Goal: Task Accomplishment & Management: Use online tool/utility

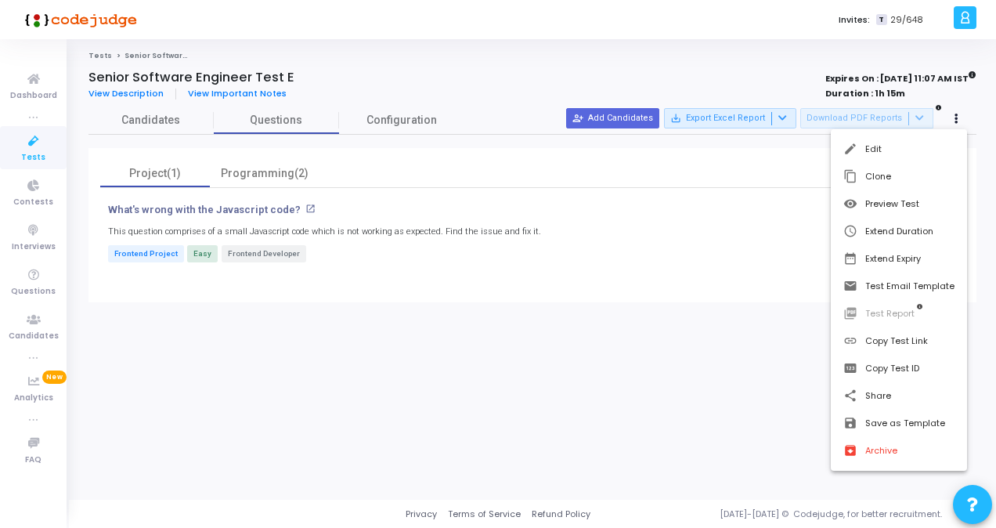
click at [28, 154] on div at bounding box center [498, 264] width 996 height 528
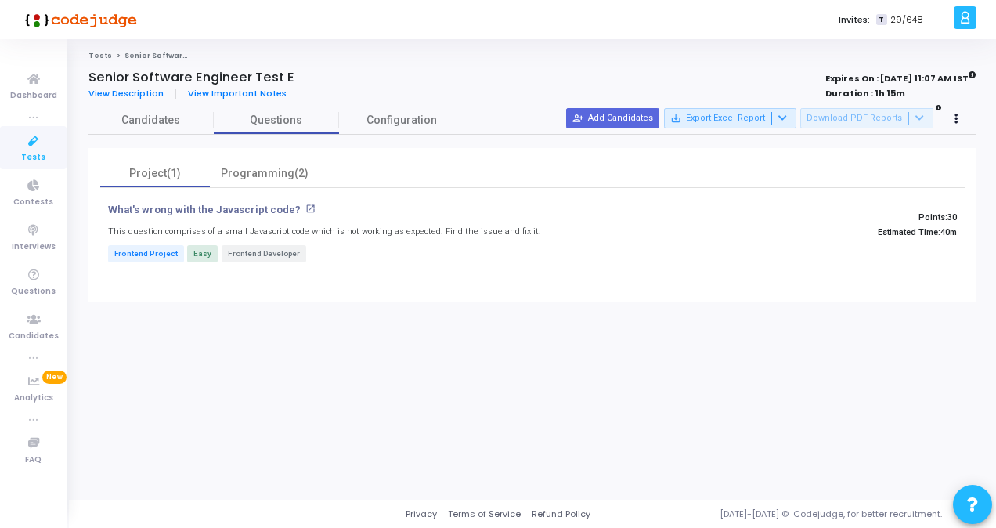
click at [30, 145] on icon at bounding box center [33, 142] width 33 height 20
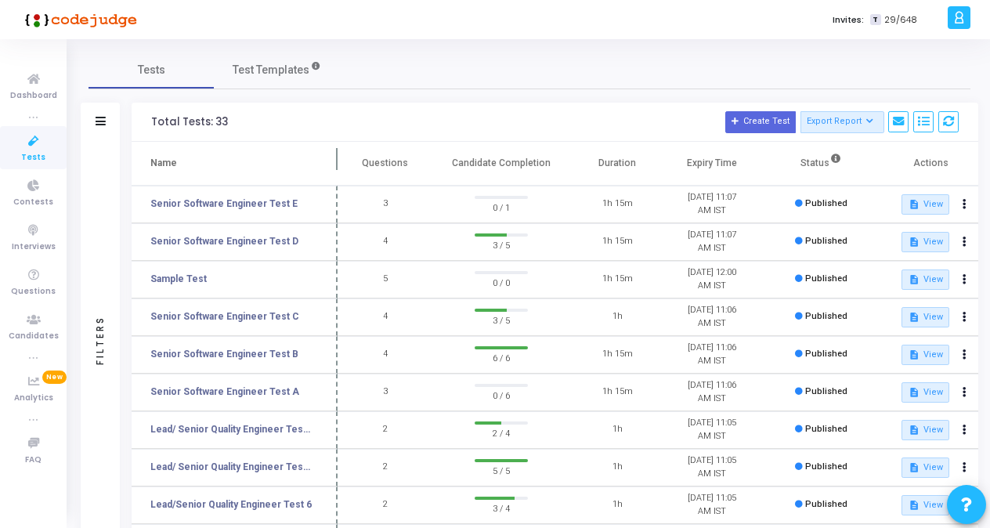
drag, startPoint x: 299, startPoint y: 154, endPoint x: 336, endPoint y: 152, distance: 36.9
click at [336, 152] on span at bounding box center [338, 163] width 16 height 43
click at [538, 74] on div "Tests Test Templates" at bounding box center [530, 70] width 882 height 38
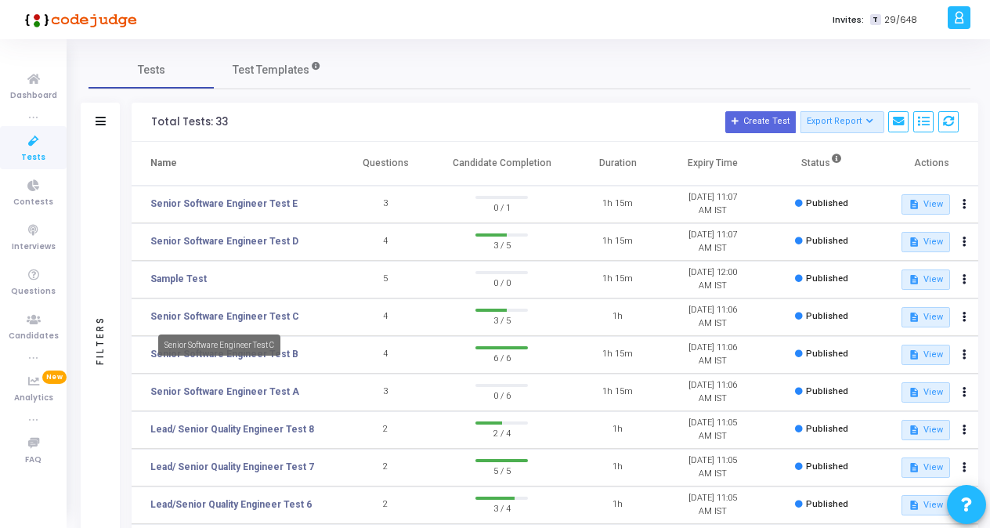
click at [250, 358] on mat-tooltip-component "Senior Software Engineer Test C" at bounding box center [219, 344] width 144 height 43
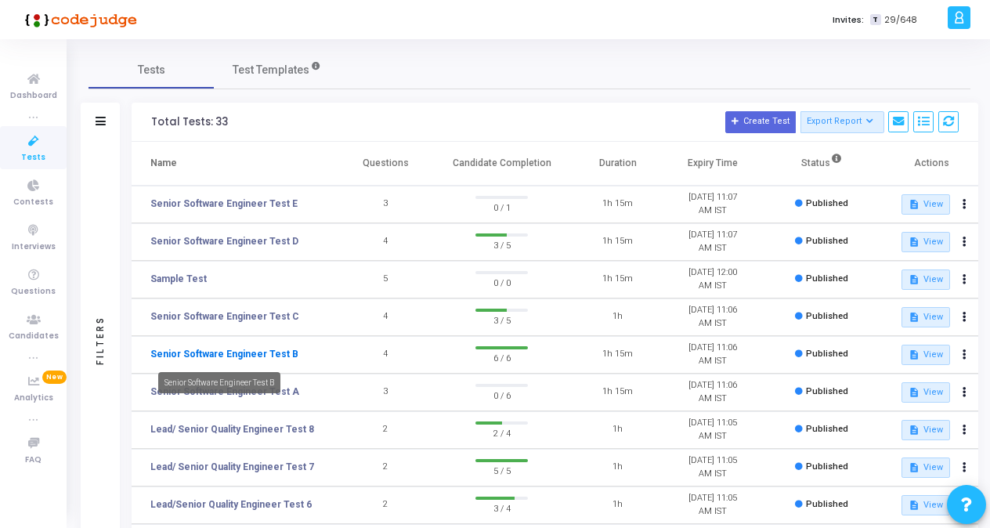
click at [248, 352] on link "Senior Software Engineer Test B" at bounding box center [224, 354] width 148 height 14
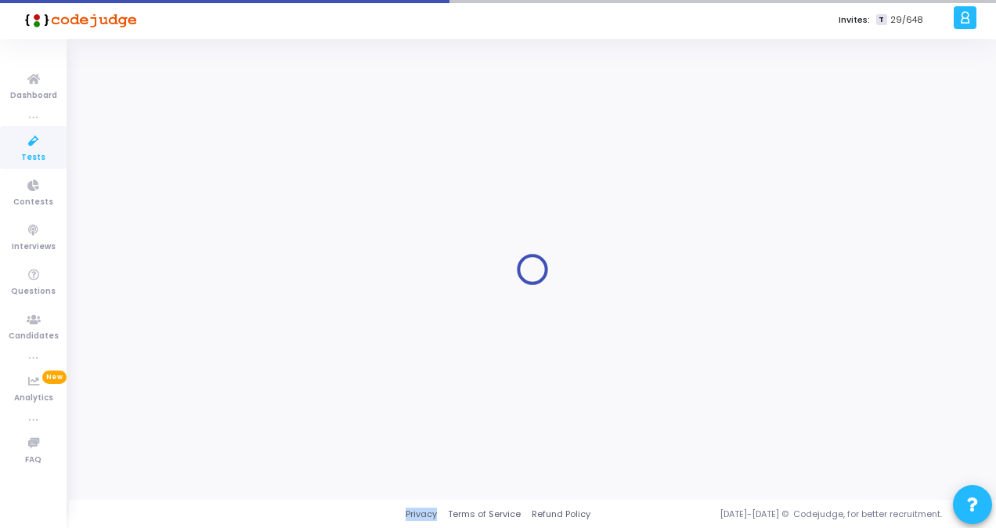
click at [248, 352] on div at bounding box center [533, 269] width 888 height 437
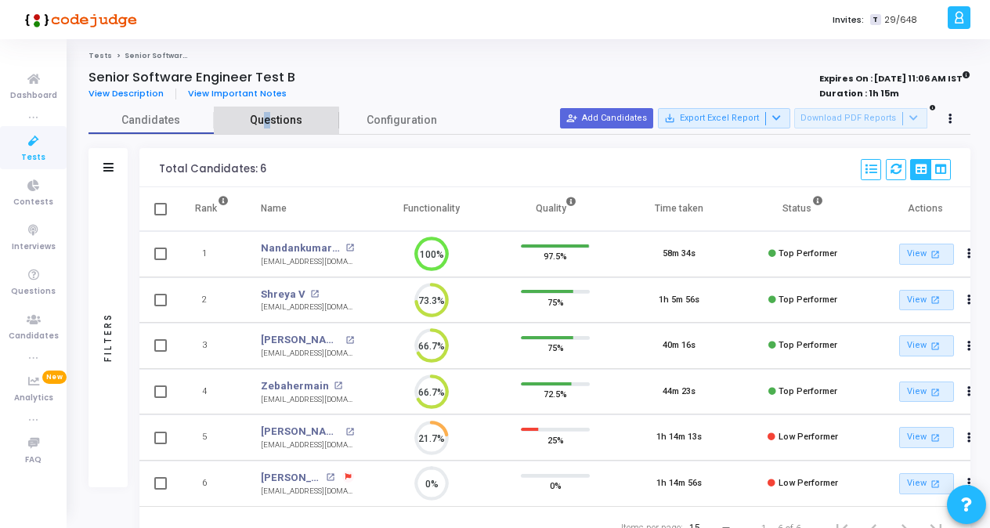
drag, startPoint x: 248, startPoint y: 352, endPoint x: 269, endPoint y: 122, distance: 231.2
click at [269, 122] on span "Questions" at bounding box center [276, 120] width 125 height 16
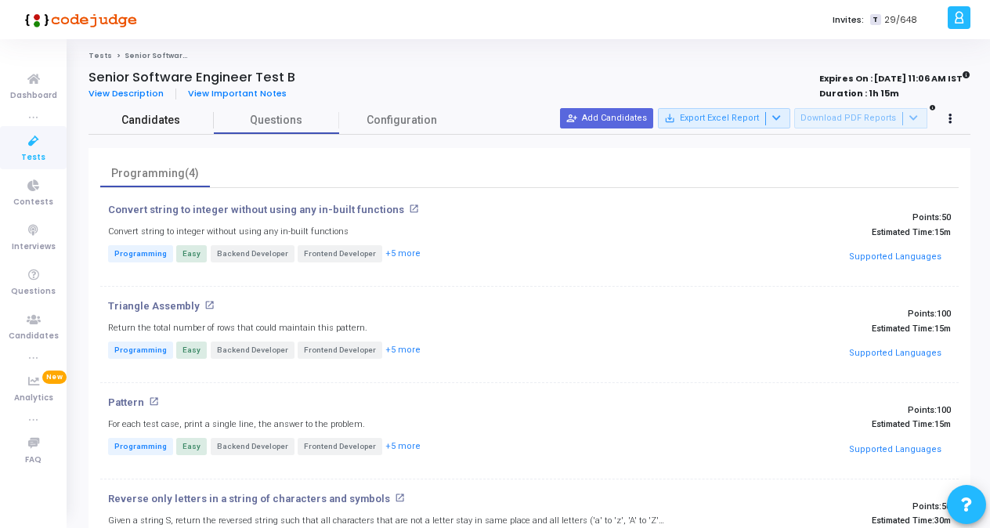
drag, startPoint x: 269, startPoint y: 122, endPoint x: 164, endPoint y: 129, distance: 104.4
click at [164, 129] on link "Candidates" at bounding box center [151, 120] width 125 height 27
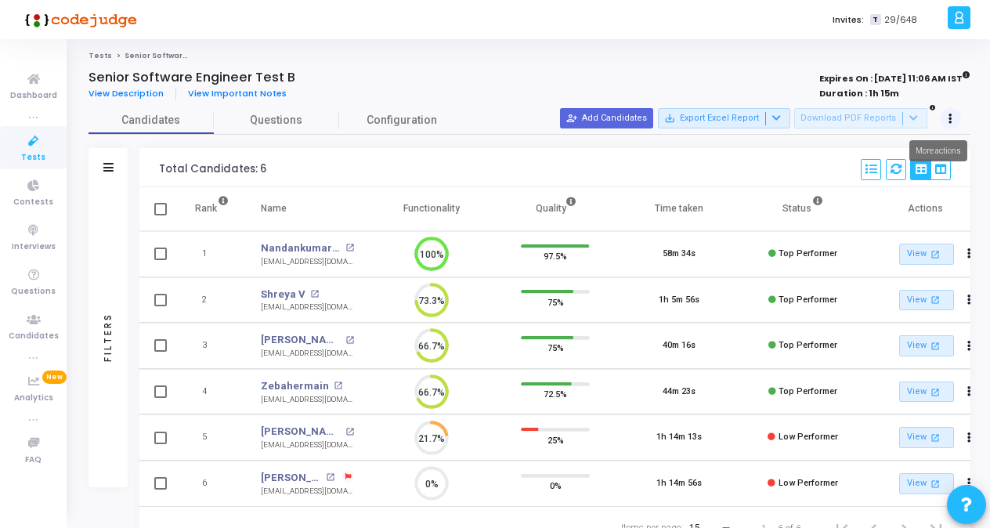
click at [955, 116] on button at bounding box center [951, 119] width 22 height 22
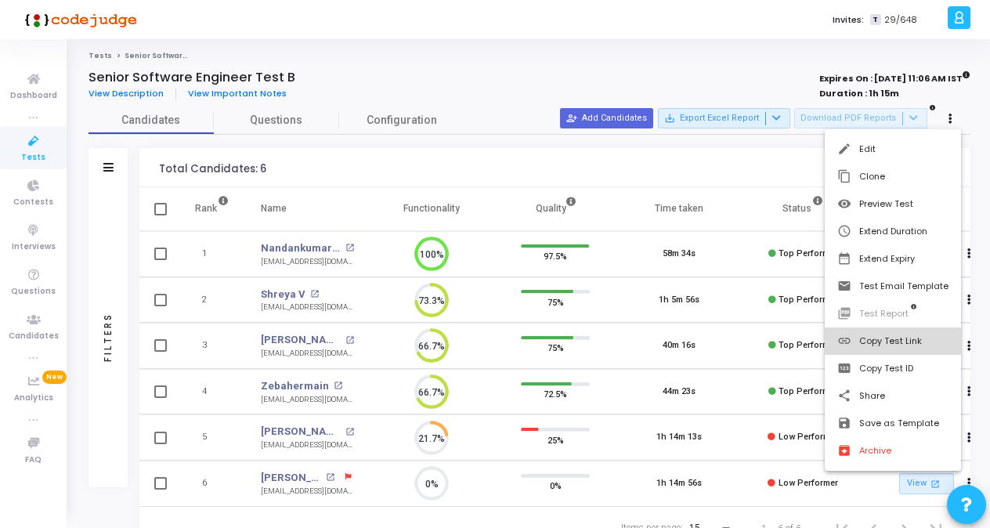
click at [906, 342] on button "link Copy Test Link" at bounding box center [893, 340] width 136 height 27
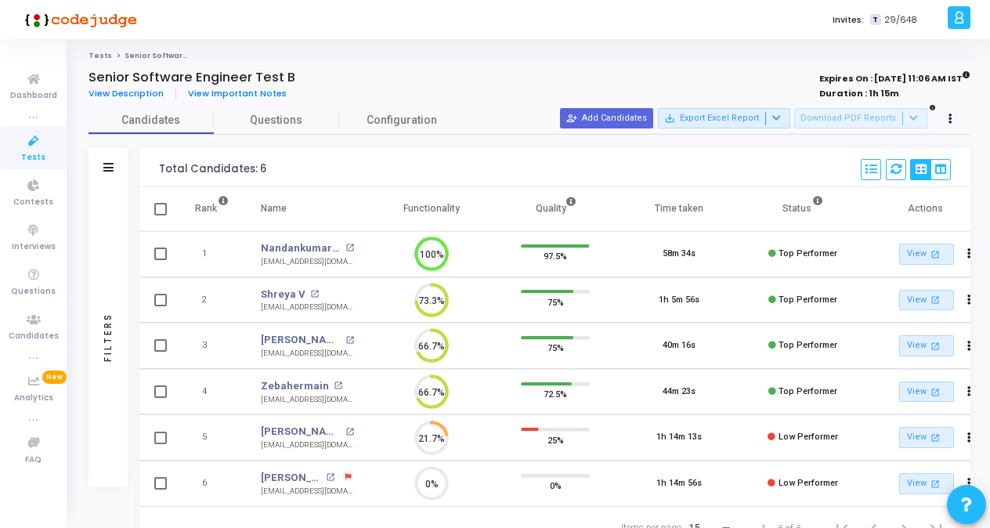
click at [20, 152] on link "Tests" at bounding box center [33, 147] width 67 height 43
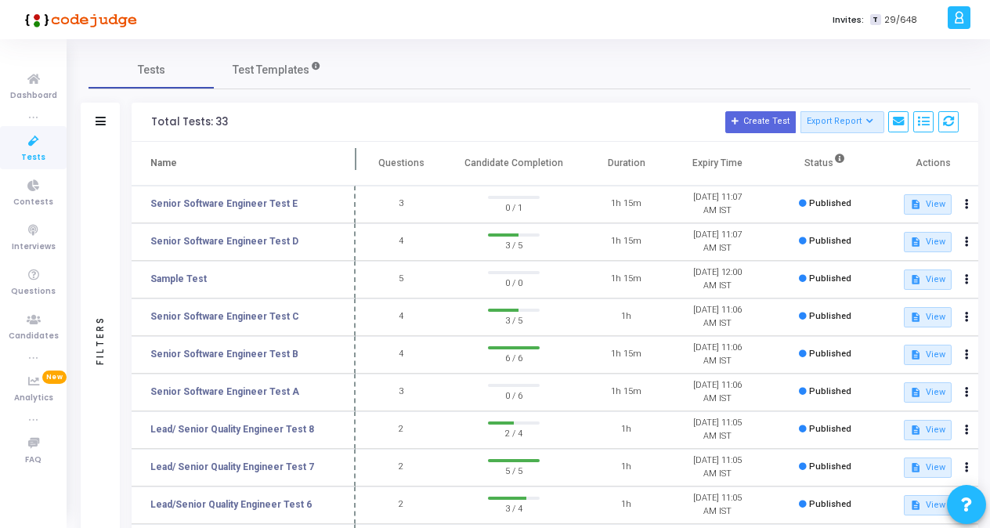
drag, startPoint x: 302, startPoint y: 155, endPoint x: 355, endPoint y: 155, distance: 53.3
click at [355, 155] on span at bounding box center [356, 163] width 16 height 43
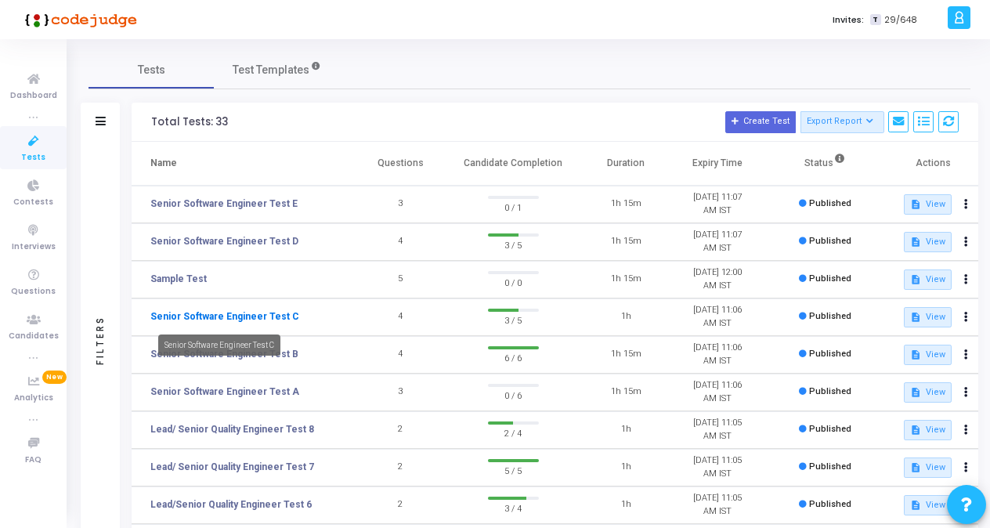
click at [269, 316] on link "Senior Software Engineer Test C" at bounding box center [224, 316] width 149 height 14
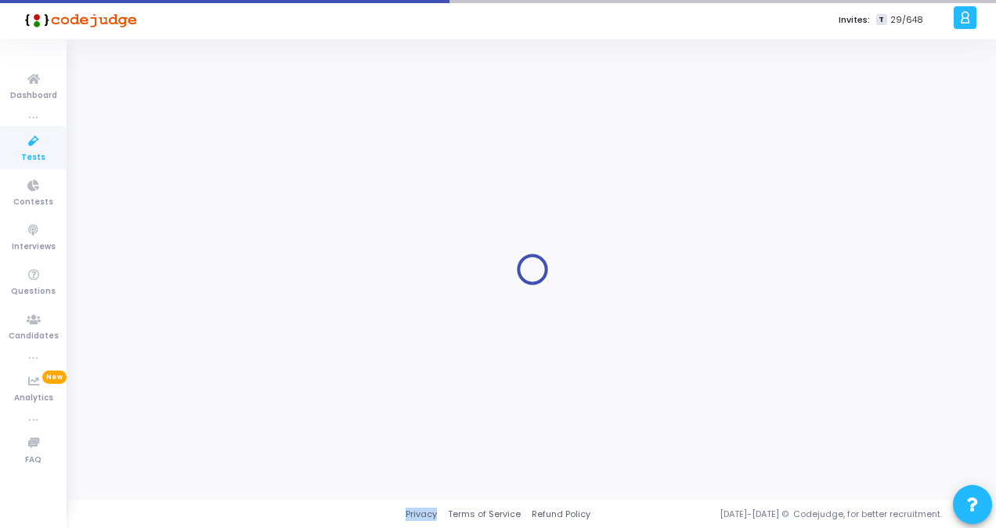
click at [269, 316] on div at bounding box center [533, 269] width 888 height 437
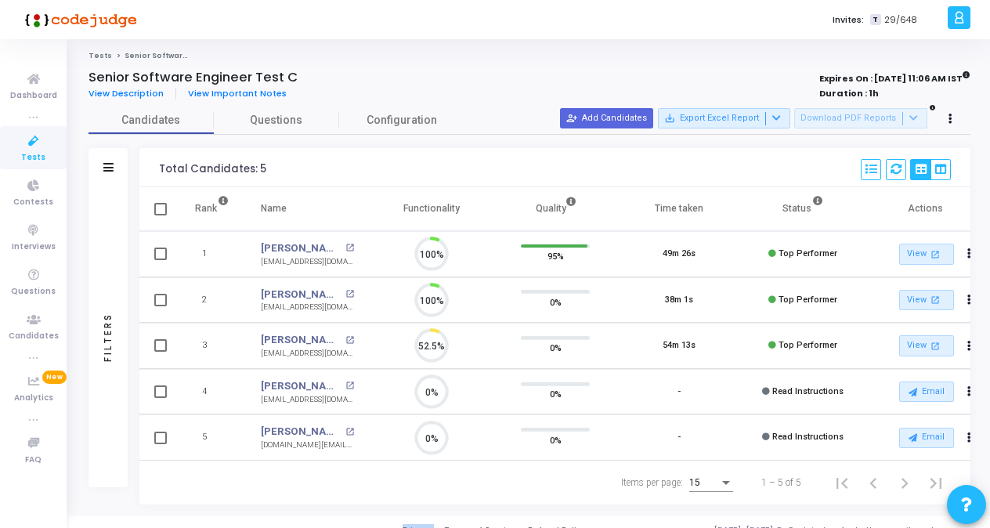
scroll to position [33, 39]
drag, startPoint x: 269, startPoint y: 316, endPoint x: 265, endPoint y: 117, distance: 199.0
click at [265, 117] on span "Questions" at bounding box center [276, 120] width 125 height 16
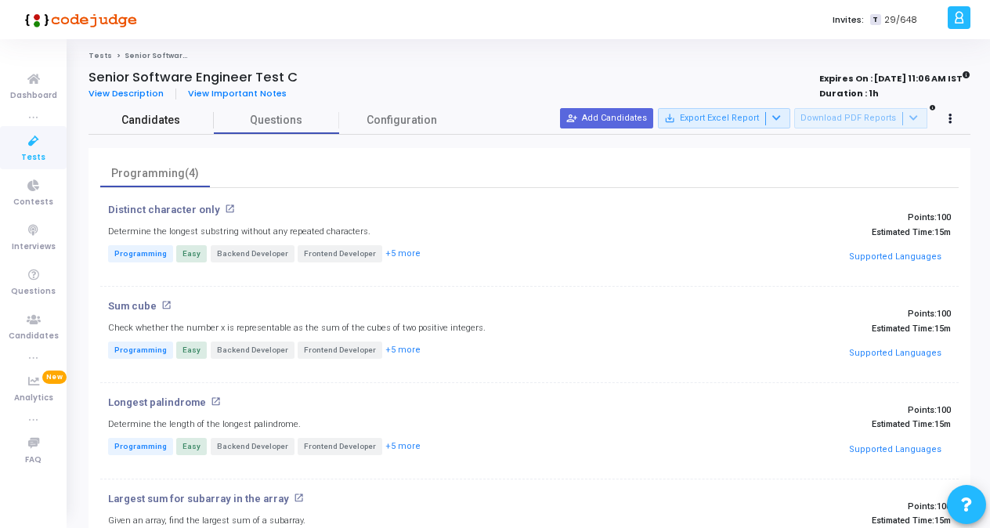
click at [156, 117] on span "Candidates" at bounding box center [151, 120] width 125 height 16
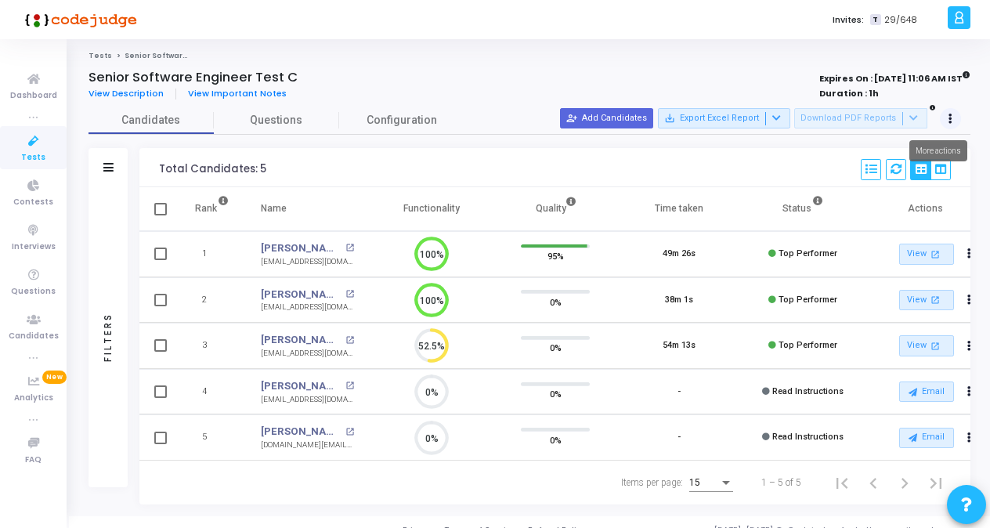
click at [954, 114] on button at bounding box center [951, 119] width 22 height 22
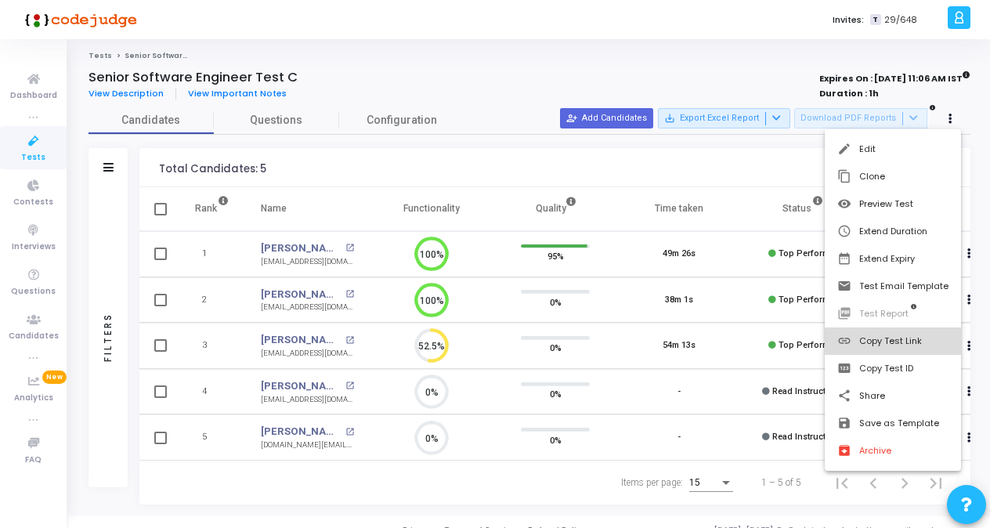
click at [891, 346] on button "link Copy Test Link" at bounding box center [893, 340] width 136 height 27
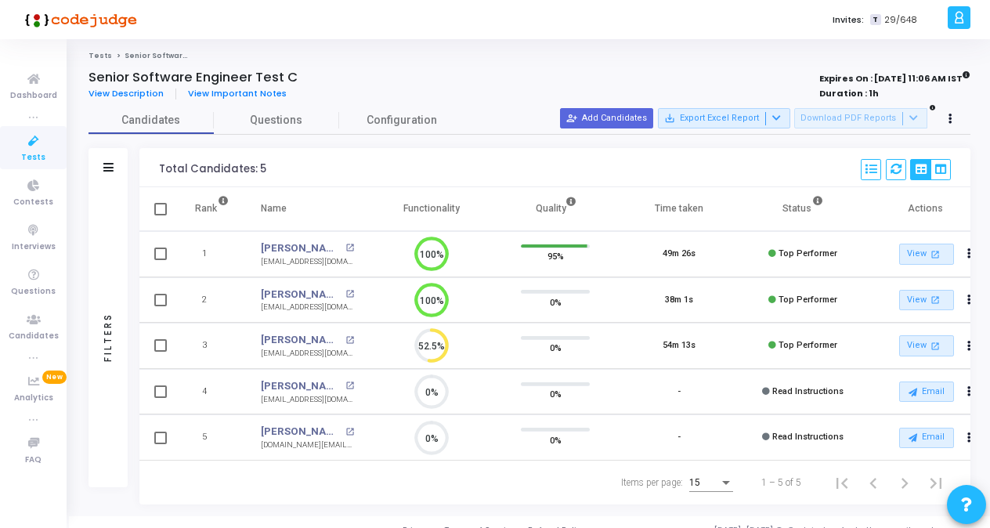
click at [27, 144] on icon at bounding box center [33, 142] width 33 height 20
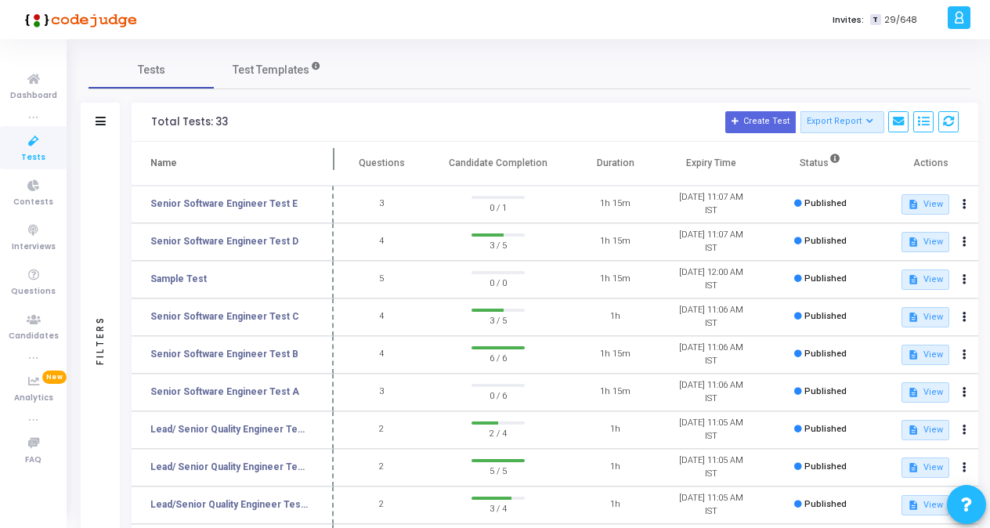
drag, startPoint x: 301, startPoint y: 156, endPoint x: 333, endPoint y: 160, distance: 32.4
click at [333, 160] on span at bounding box center [334, 163] width 16 height 43
click at [255, 244] on link "Senior Software Engineer Test D" at bounding box center [224, 241] width 148 height 14
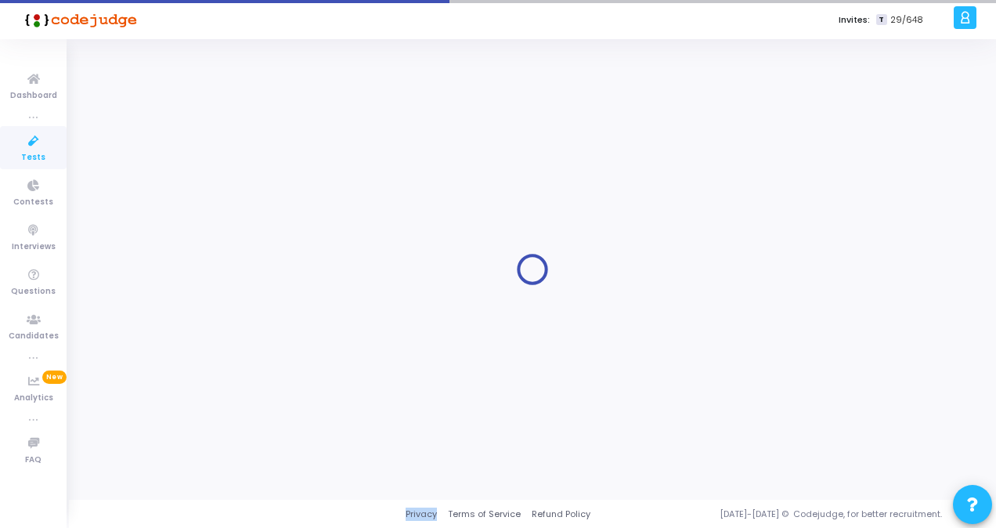
click at [255, 244] on div at bounding box center [533, 269] width 888 height 437
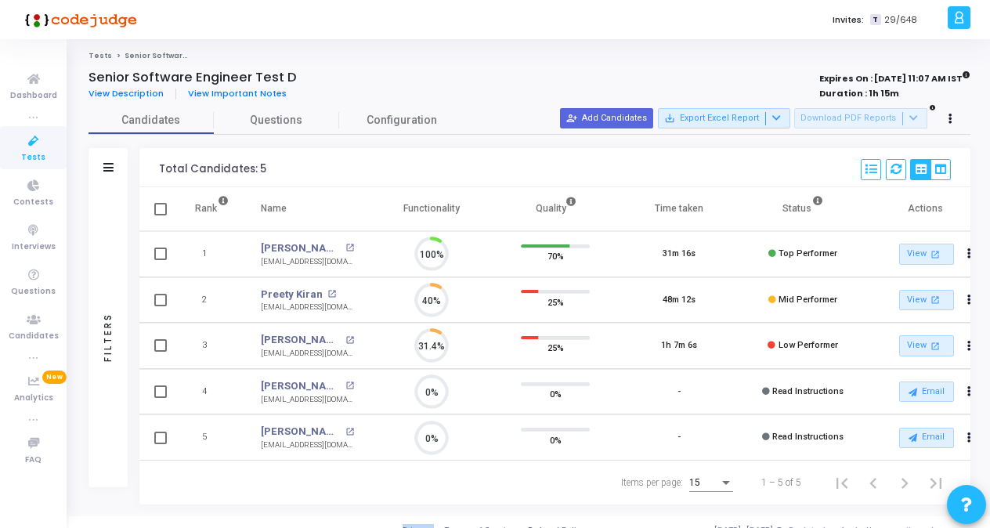
scroll to position [33, 39]
click at [949, 118] on icon at bounding box center [951, 119] width 4 height 8
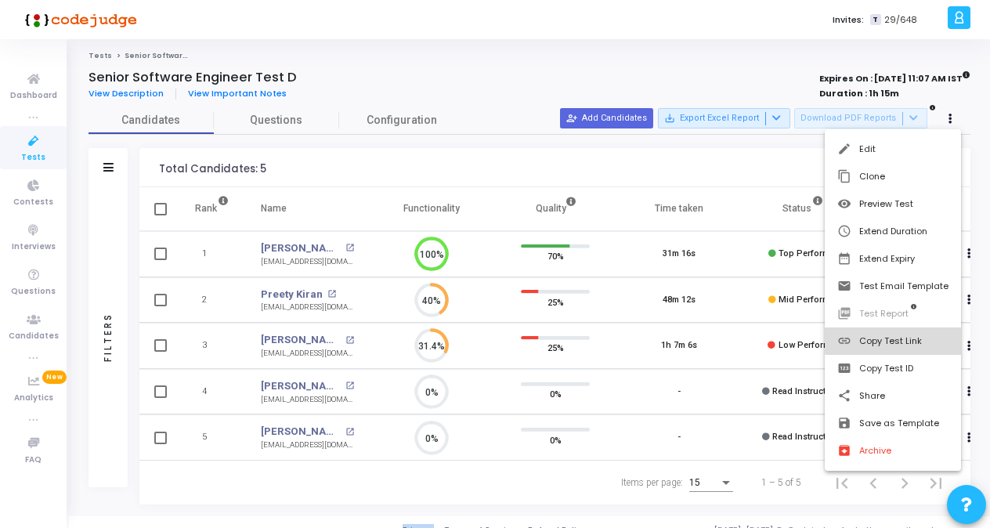
click at [894, 338] on button "link Copy Test Link" at bounding box center [893, 340] width 136 height 27
